Goal: Participate in discussion

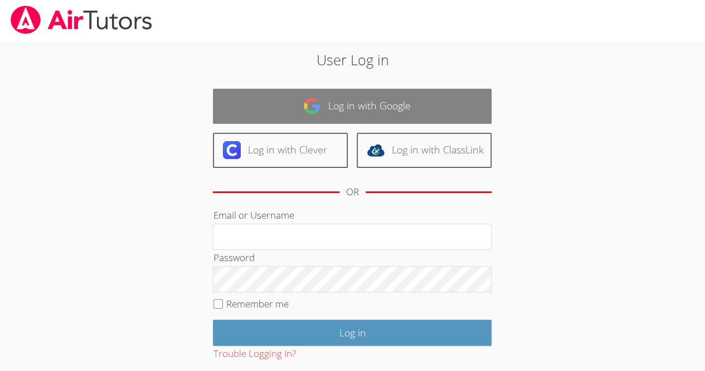
click at [382, 120] on link "Log in with Google" at bounding box center [352, 106] width 279 height 35
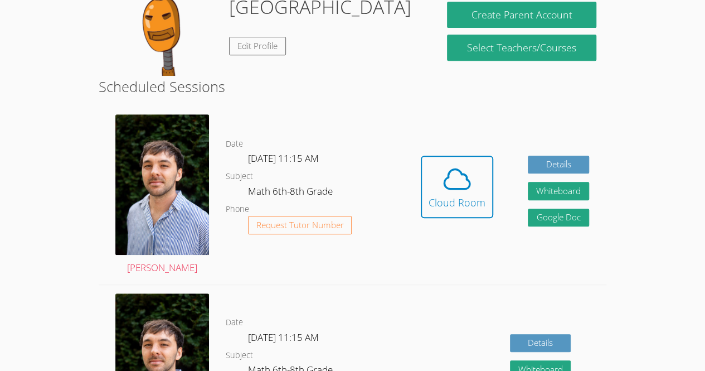
scroll to position [216, 0]
click at [468, 188] on icon at bounding box center [457, 179] width 26 height 20
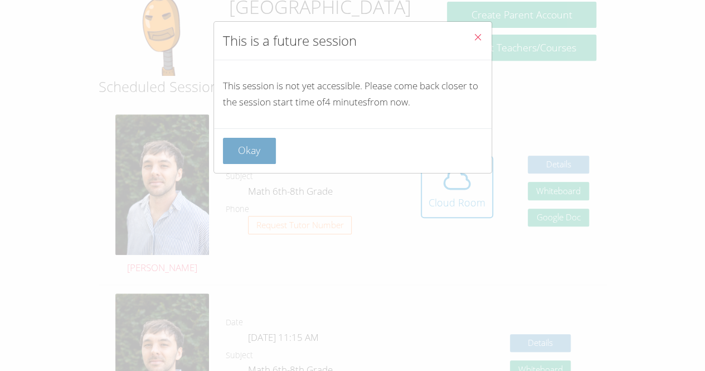
click at [270, 152] on button "Okay" at bounding box center [249, 151] width 53 height 26
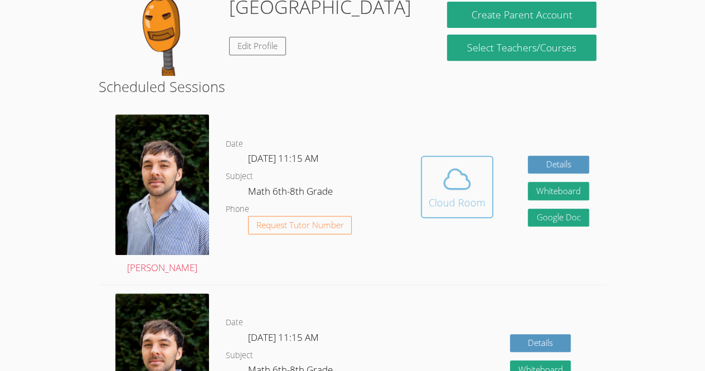
click at [455, 184] on icon at bounding box center [456, 178] width 31 height 31
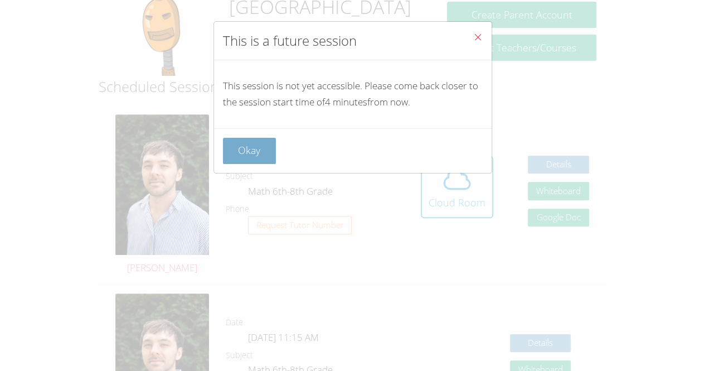
click at [264, 157] on button "Okay" at bounding box center [249, 151] width 53 height 26
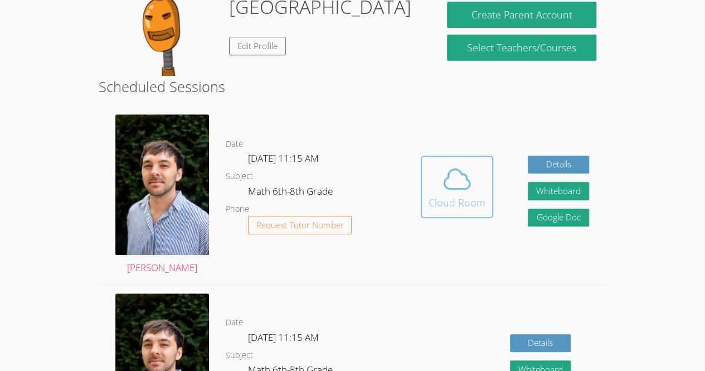
click at [466, 210] on div "Cloud Room" at bounding box center [456, 202] width 57 height 16
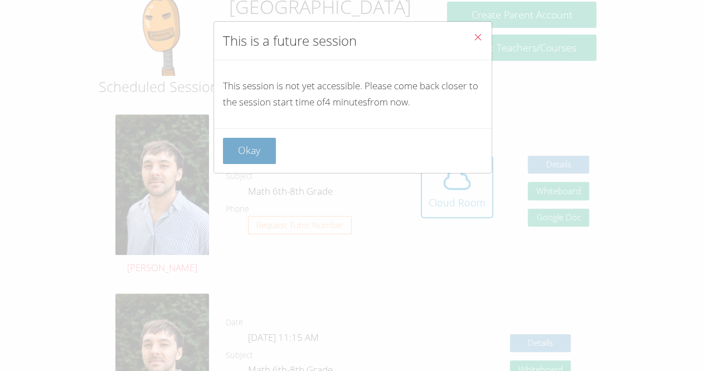
click at [270, 159] on button "Okay" at bounding box center [249, 151] width 53 height 26
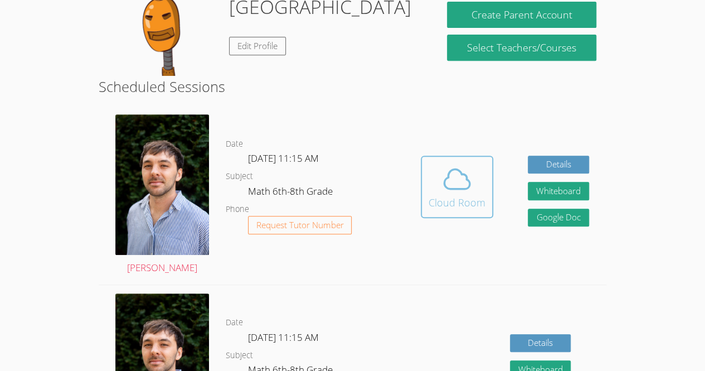
click at [465, 210] on div "Cloud Room" at bounding box center [456, 202] width 57 height 16
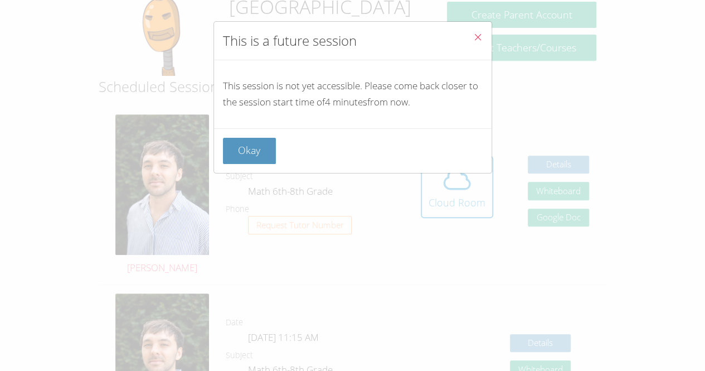
click at [242, 131] on div "Okay" at bounding box center [352, 150] width 277 height 45
click at [257, 142] on button "Okay" at bounding box center [249, 151] width 53 height 26
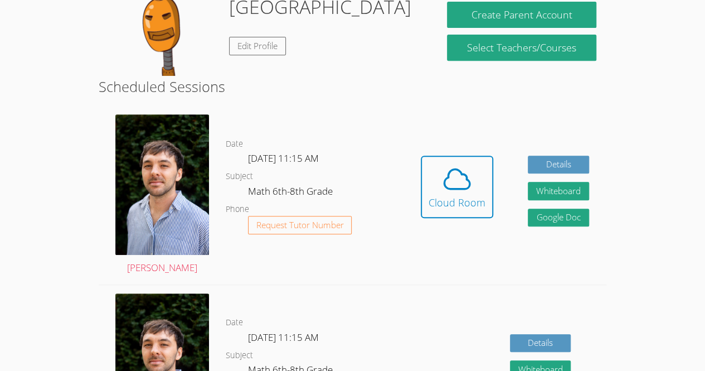
click at [467, 226] on link "Cloud Room" at bounding box center [457, 190] width 72 height 71
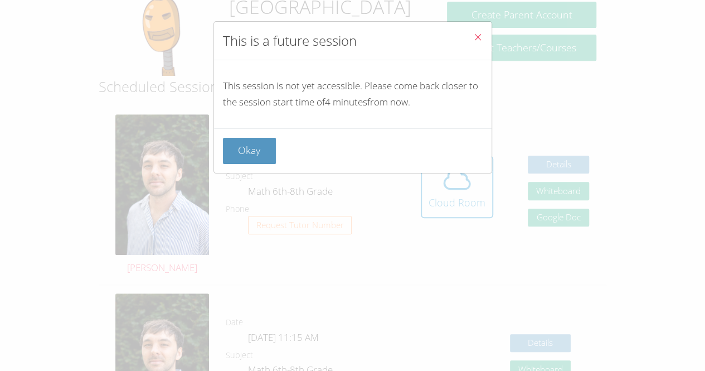
click at [481, 216] on div "This is a future session This session is not yet accessible. Please come back c…" at bounding box center [352, 185] width 705 height 371
click at [267, 149] on button "Okay" at bounding box center [249, 151] width 53 height 26
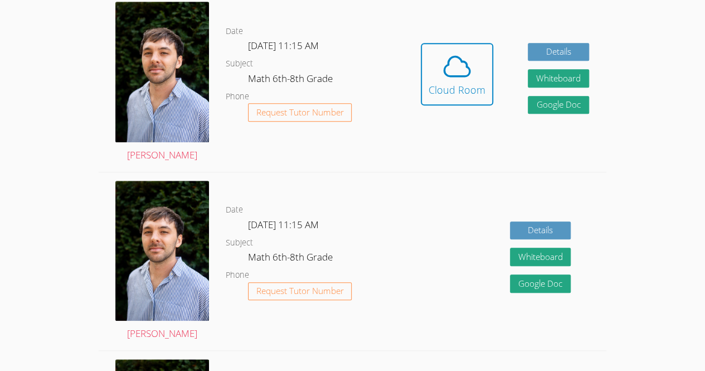
scroll to position [325, 0]
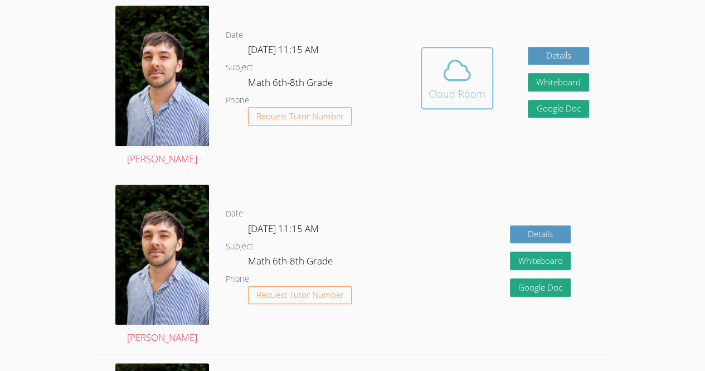
click at [437, 95] on div "Cloud Room" at bounding box center [456, 94] width 57 height 16
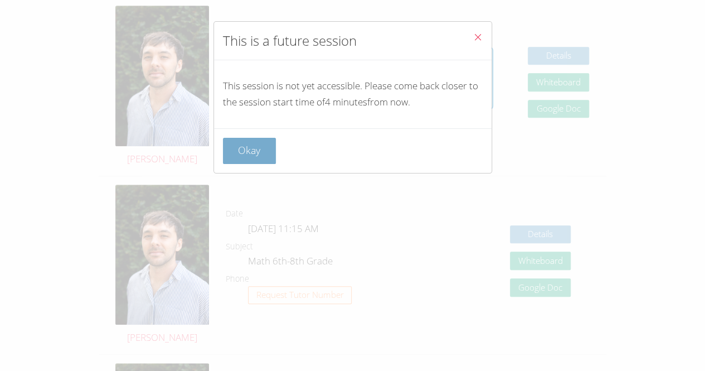
click at [264, 147] on button "Okay" at bounding box center [249, 151] width 53 height 26
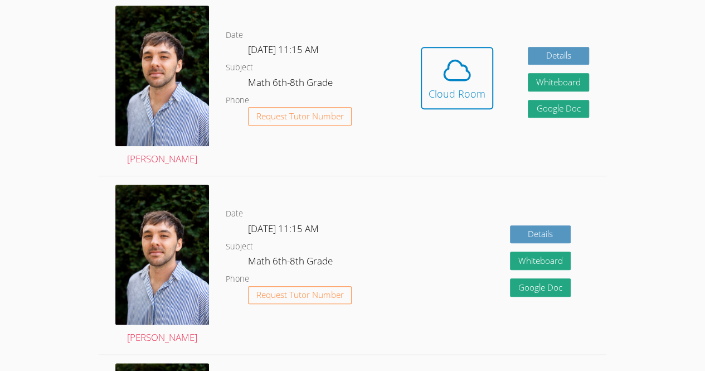
click at [342, 354] on div "Date Fri Sep 19, 11:15 AM Subject Math 6th-8th Grade Phone Request Tutor Number" at bounding box center [315, 265] width 178 height 178
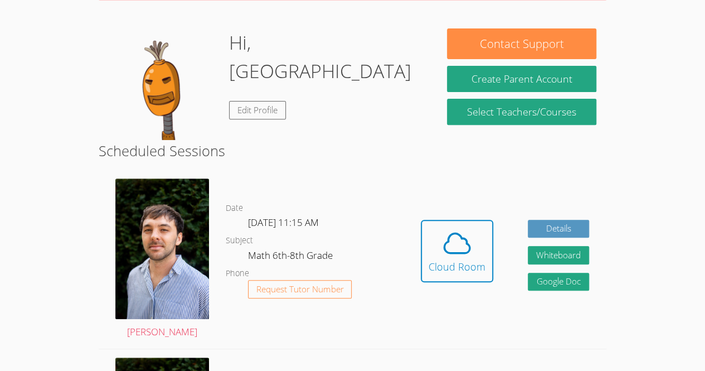
scroll to position [152, 0]
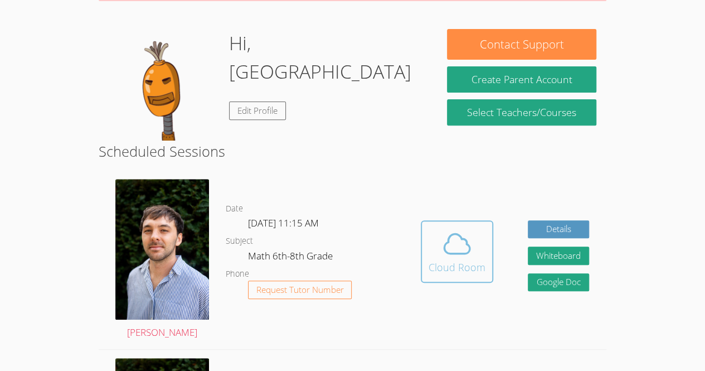
click at [462, 253] on icon at bounding box center [457, 243] width 26 height 20
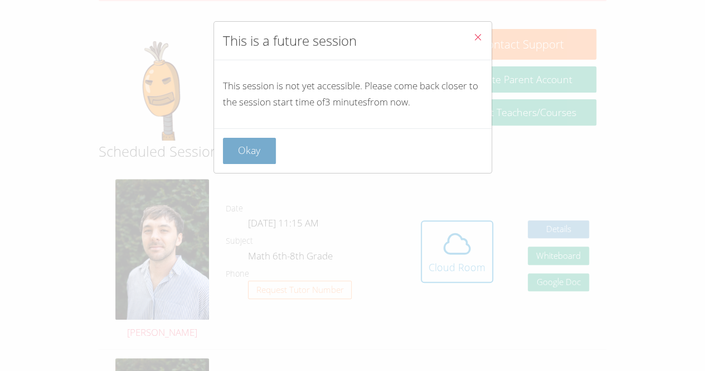
click at [260, 150] on button "Okay" at bounding box center [249, 151] width 53 height 26
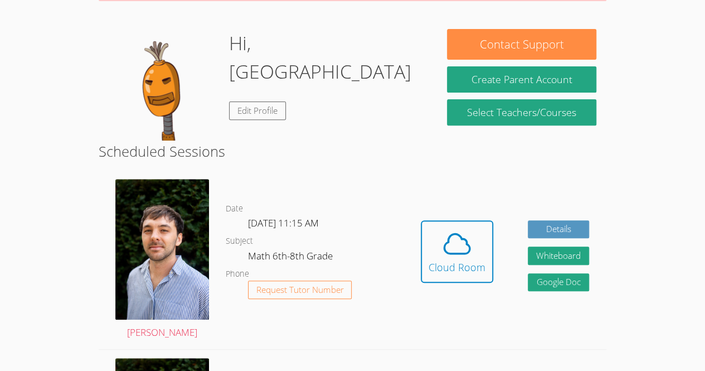
click at [466, 259] on icon at bounding box center [456, 243] width 31 height 31
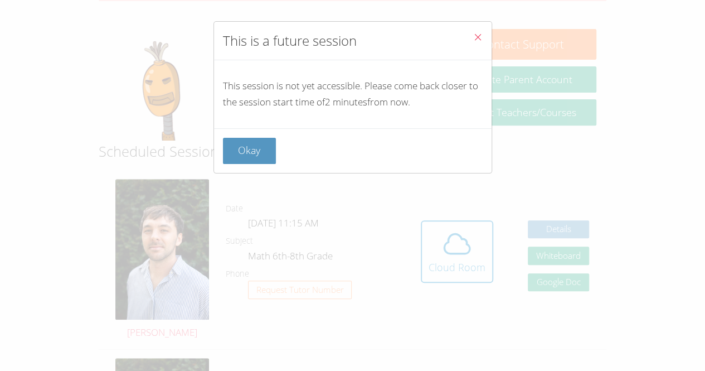
click at [473, 41] on icon "Close" at bounding box center [477, 36] width 9 height 9
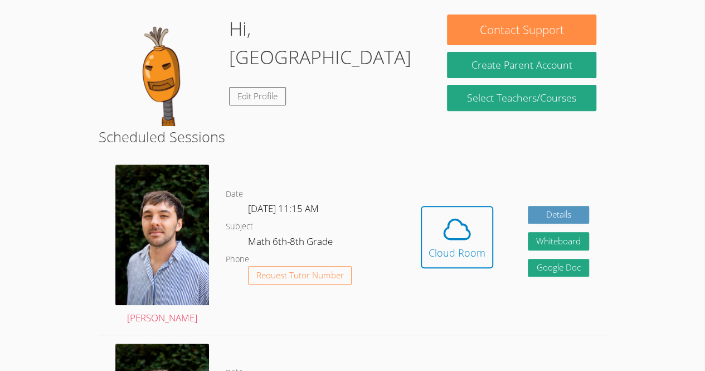
scroll to position [172, 0]
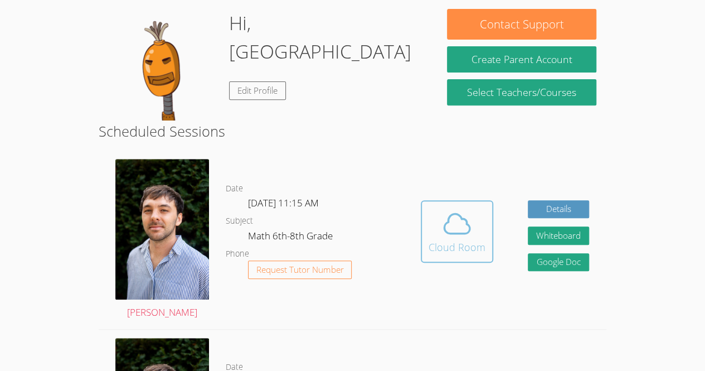
click at [466, 230] on icon at bounding box center [457, 223] width 26 height 20
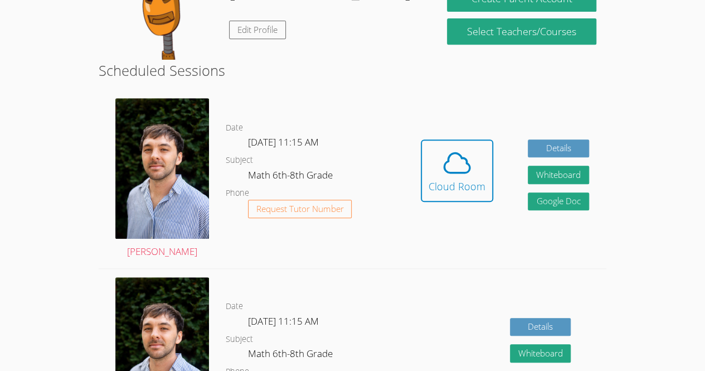
scroll to position [233, 0]
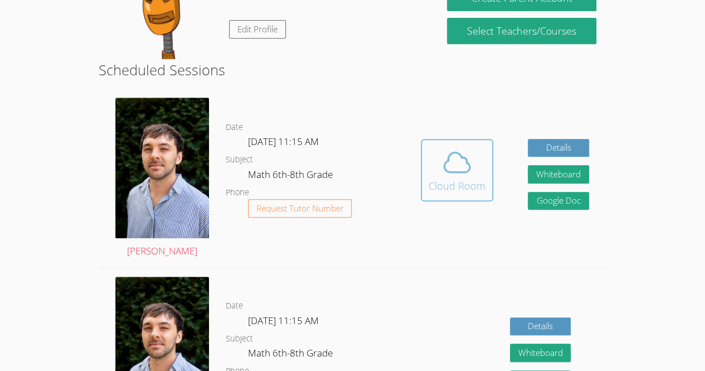
click at [441, 175] on icon at bounding box center [456, 162] width 31 height 31
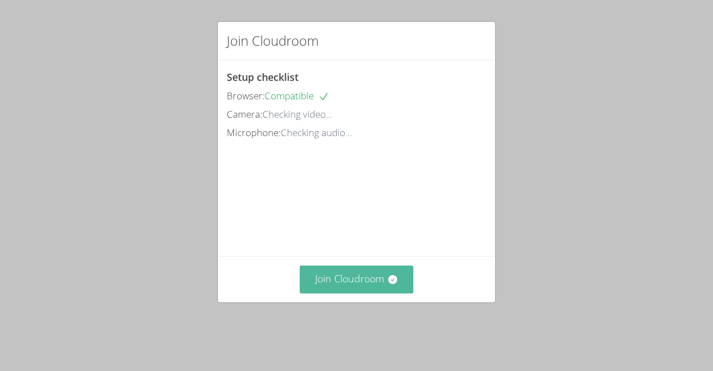
click at [349, 288] on button "Join Cloudroom" at bounding box center [357, 278] width 114 height 27
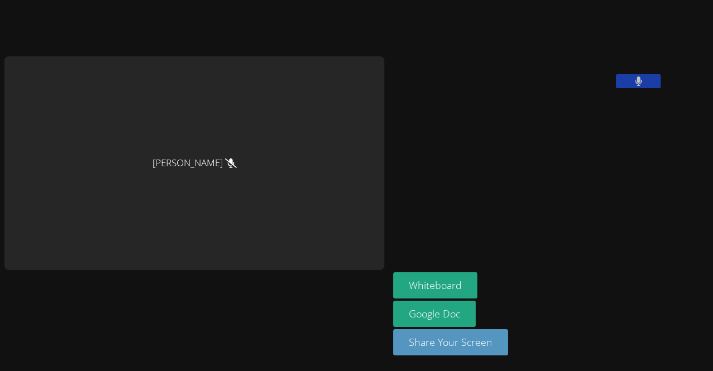
click at [444, 27] on video at bounding box center [476, 46] width 167 height 84
click at [435, 41] on video at bounding box center [476, 46] width 167 height 84
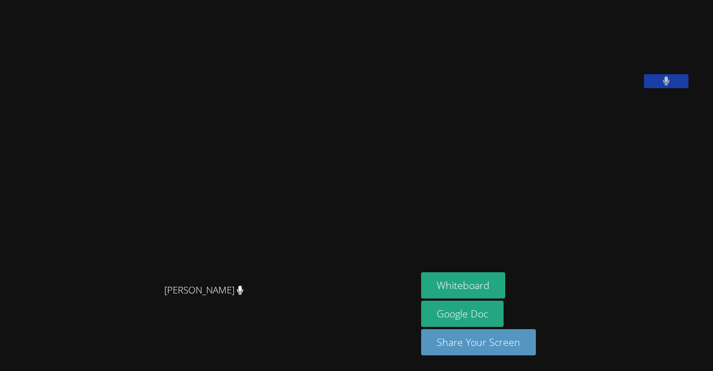
click at [644, 88] on button at bounding box center [666, 81] width 45 height 14
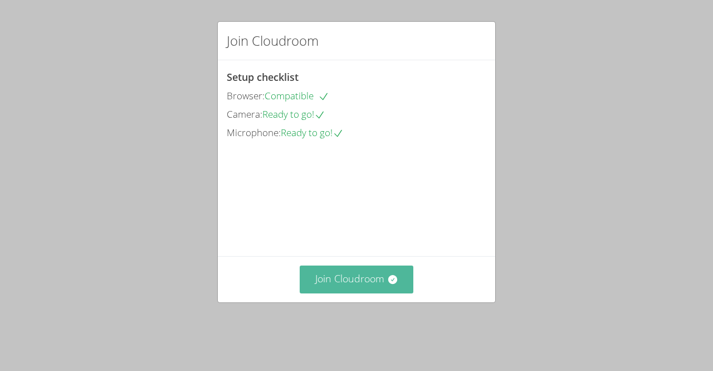
click at [361, 293] on button "Join Cloudroom" at bounding box center [357, 278] width 114 height 27
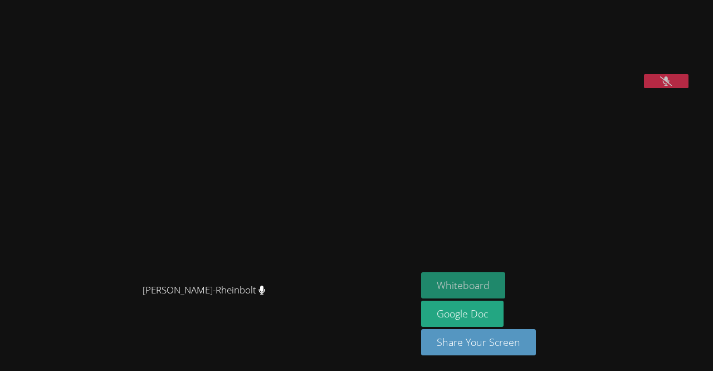
click at [491, 290] on button "Whiteboard" at bounding box center [463, 285] width 84 height 26
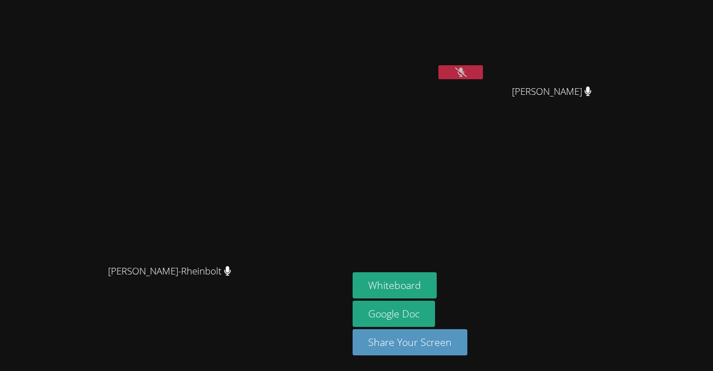
click at [622, 95] on div "[PERSON_NAME]" at bounding box center [556, 101] width 133 height 45
click at [592, 90] on icon at bounding box center [588, 90] width 7 height 9
click at [483, 79] on button at bounding box center [461, 72] width 45 height 14
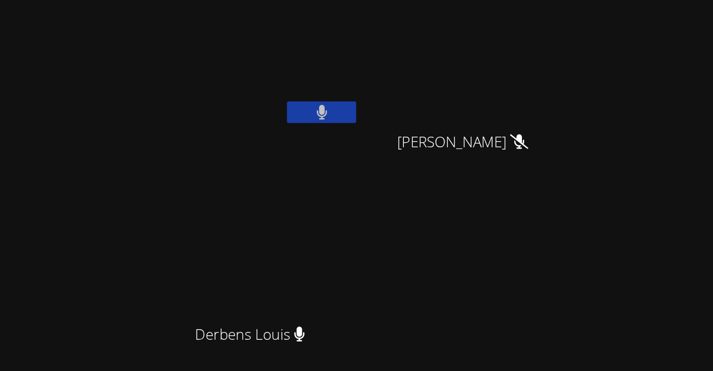
click at [485, 71] on video at bounding box center [419, 41] width 133 height 75
click at [483, 70] on button at bounding box center [461, 72] width 45 height 14
click at [483, 77] on button at bounding box center [461, 72] width 45 height 14
click at [483, 67] on button at bounding box center [461, 72] width 45 height 14
click at [483, 79] on button at bounding box center [461, 72] width 45 height 14
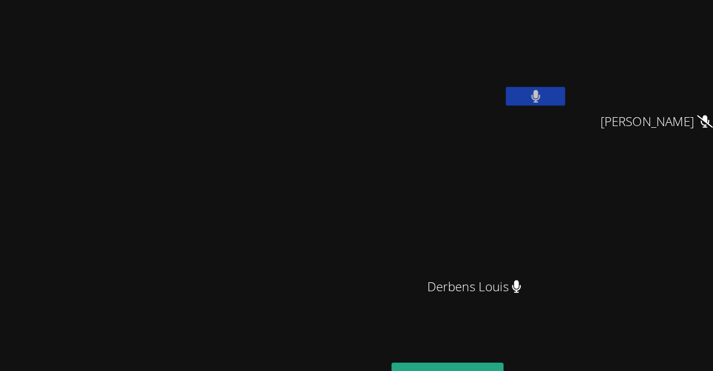
click at [483, 77] on button at bounding box center [461, 72] width 45 height 14
click at [485, 64] on video at bounding box center [419, 41] width 133 height 75
click at [467, 70] on icon at bounding box center [461, 71] width 12 height 9
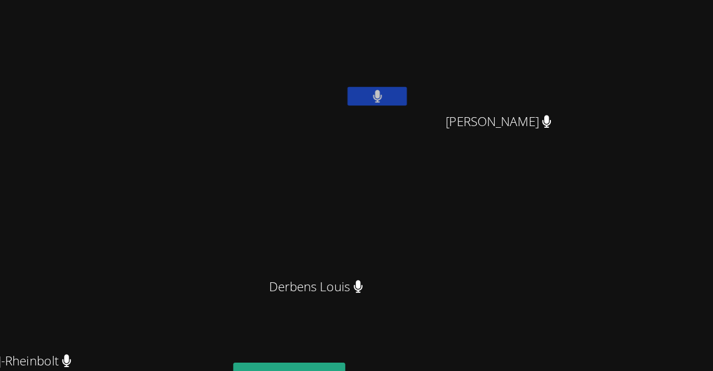
click at [483, 71] on button at bounding box center [461, 72] width 45 height 14
click at [485, 62] on video at bounding box center [419, 41] width 133 height 75
click at [467, 72] on icon at bounding box center [461, 71] width 12 height 9
click at [485, 61] on video at bounding box center [419, 41] width 133 height 75
click at [465, 73] on icon at bounding box center [460, 71] width 7 height 9
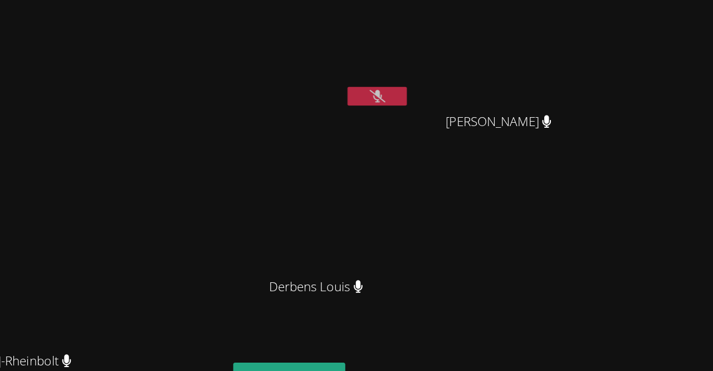
click at [622, 194] on div "Luckenda [PERSON_NAME] [PERSON_NAME]" at bounding box center [488, 125] width 270 height 243
click at [483, 75] on button at bounding box center [461, 72] width 45 height 14
click at [604, 156] on div "Luckenda [PERSON_NAME] [PERSON_NAME]" at bounding box center [488, 125] width 270 height 243
click at [614, 122] on div "[PERSON_NAME]" at bounding box center [556, 101] width 133 height 45
click at [483, 69] on button at bounding box center [461, 72] width 45 height 14
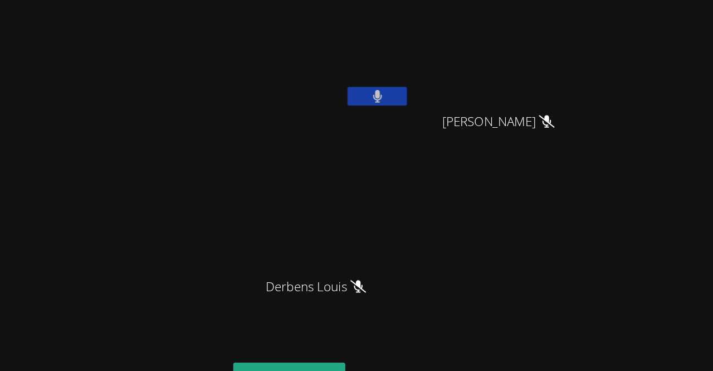
click at [483, 72] on button at bounding box center [461, 72] width 45 height 14
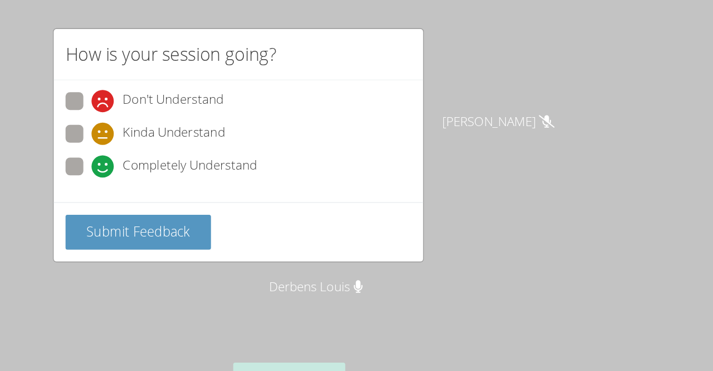
click at [246, 133] on span at bounding box center [246, 133] width 0 height 0
click at [246, 125] on input "Completely Understand" at bounding box center [250, 122] width 9 height 9
radio input "true"
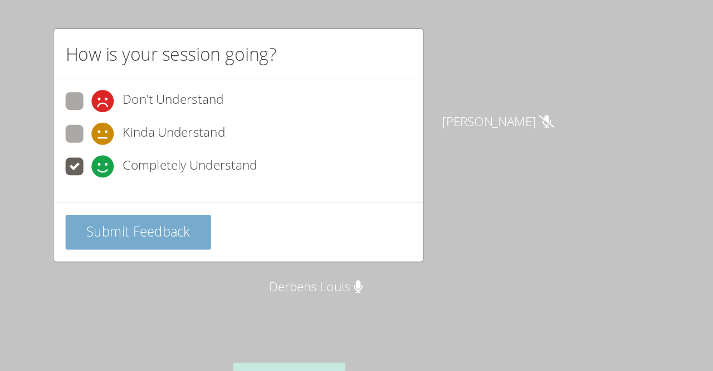
click at [255, 167] on span "Submit Feedback" at bounding box center [281, 173] width 78 height 13
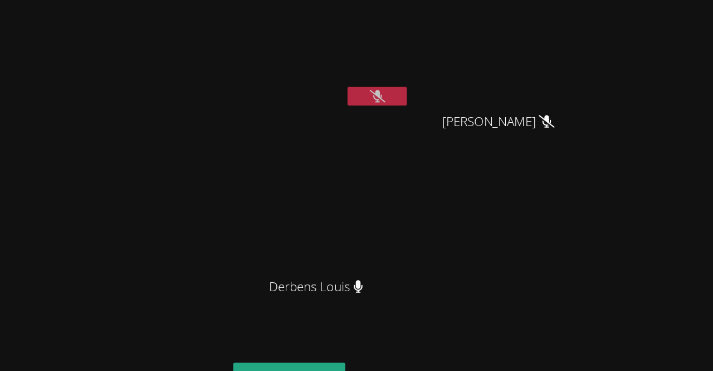
click at [467, 76] on icon at bounding box center [461, 71] width 12 height 9
click at [485, 64] on video at bounding box center [419, 41] width 133 height 75
click at [483, 71] on button at bounding box center [461, 72] width 45 height 14
click at [483, 77] on button at bounding box center [461, 72] width 45 height 14
click at [464, 72] on icon at bounding box center [460, 71] width 7 height 9
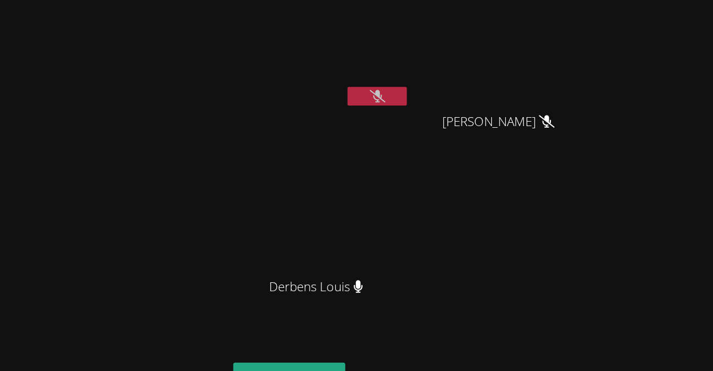
click at [485, 59] on video at bounding box center [419, 41] width 133 height 75
click at [467, 72] on icon at bounding box center [461, 71] width 12 height 9
click at [465, 75] on icon at bounding box center [460, 71] width 7 height 9
click at [483, 69] on button at bounding box center [461, 72] width 45 height 14
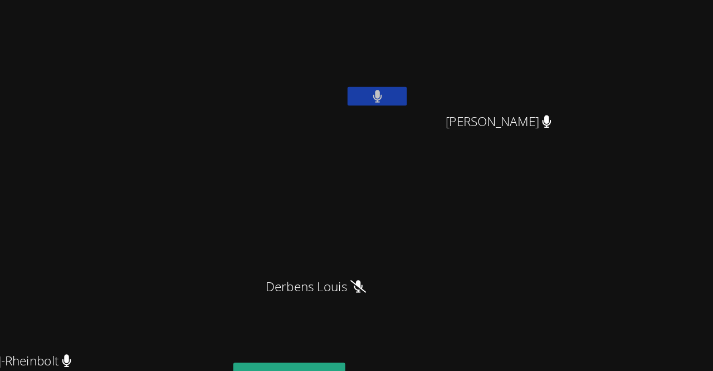
click at [483, 69] on button at bounding box center [461, 72] width 45 height 14
